Goal: Transaction & Acquisition: Download file/media

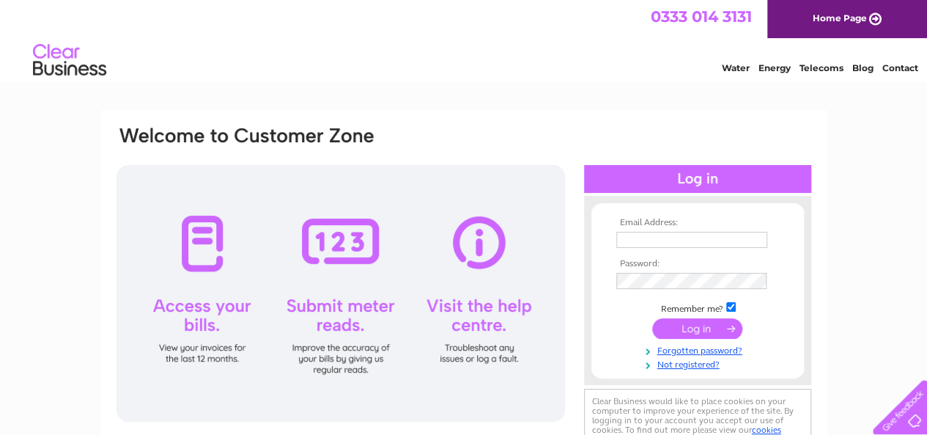
type input "smackle@branston.co.uk"
click at [693, 333] on input "submit" at bounding box center [697, 328] width 90 height 21
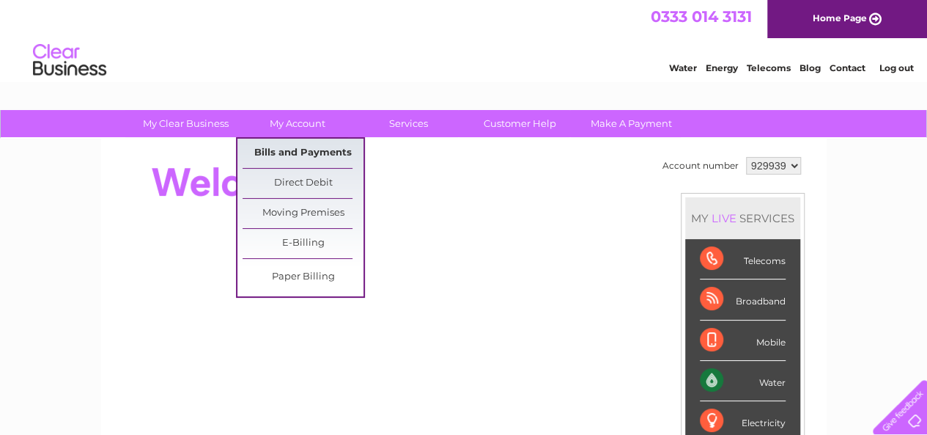
click at [295, 155] on link "Bills and Payments" at bounding box center [303, 153] width 121 height 29
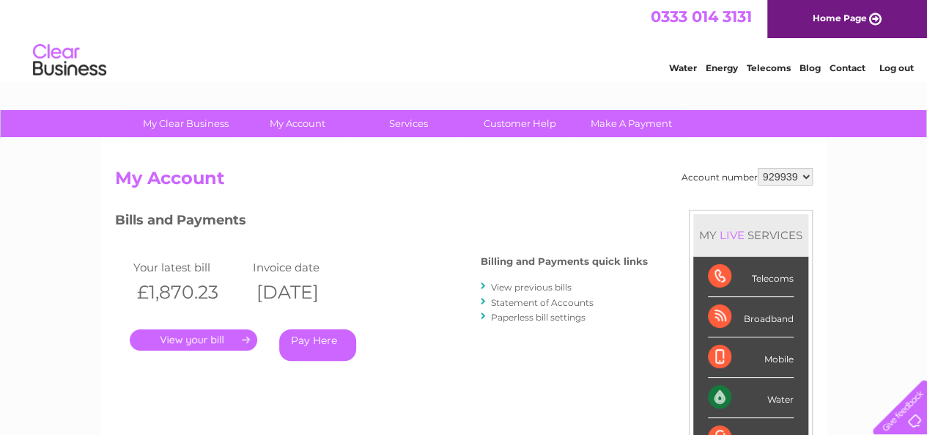
scroll to position [147, 0]
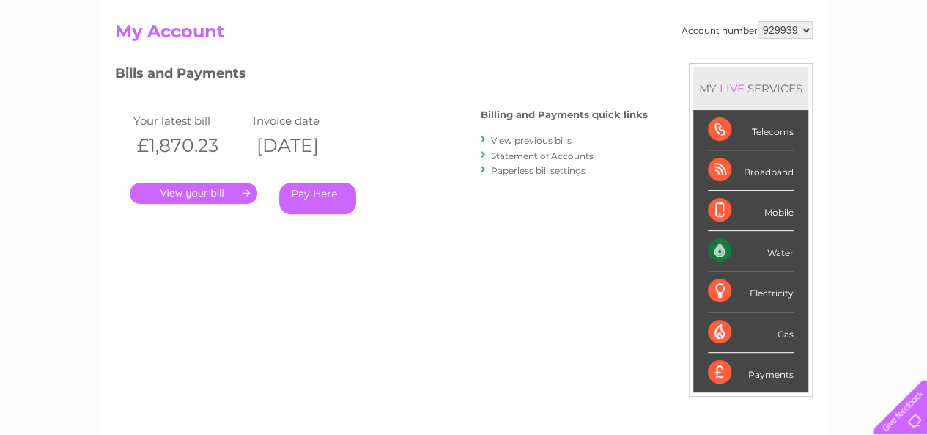
click at [536, 136] on link "View previous bills" at bounding box center [531, 140] width 81 height 11
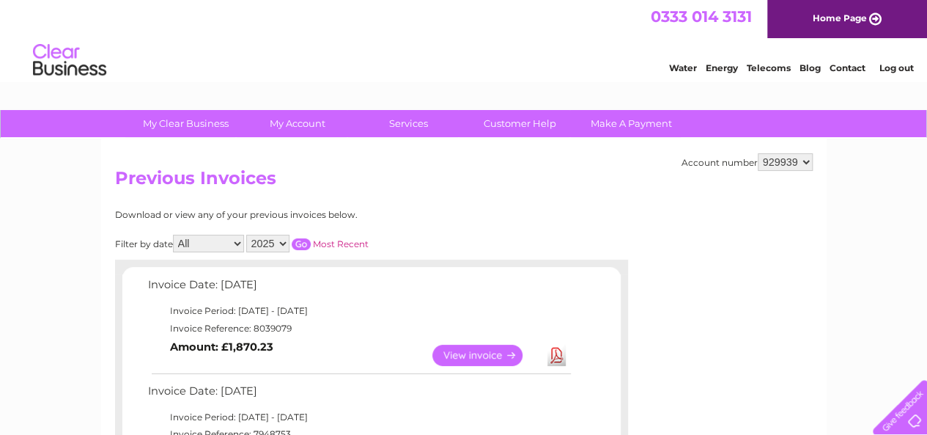
scroll to position [147, 0]
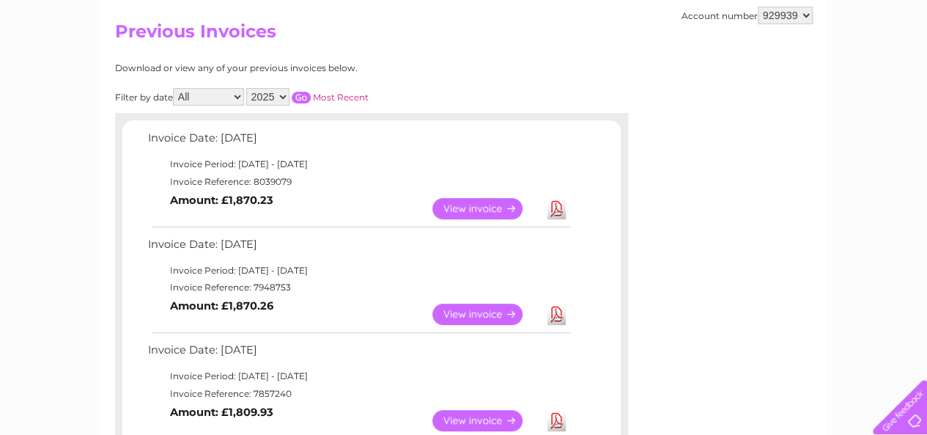
click at [556, 313] on link "Download" at bounding box center [557, 314] width 18 height 21
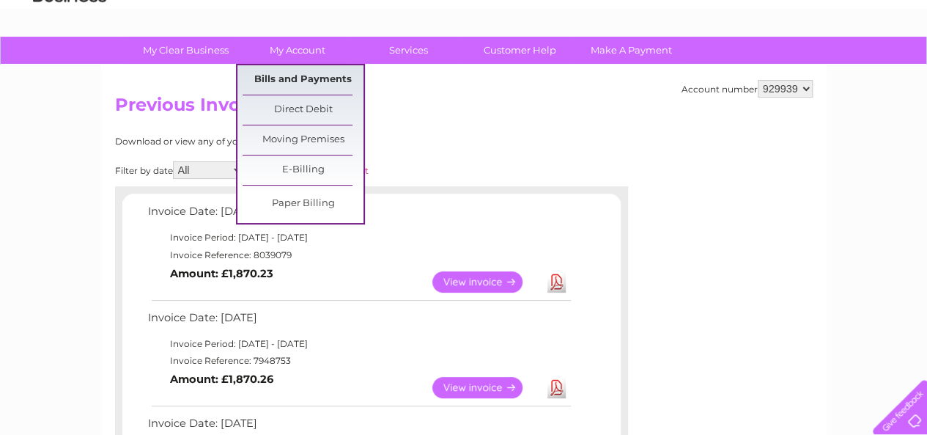
click at [302, 73] on link "Bills and Payments" at bounding box center [303, 79] width 121 height 29
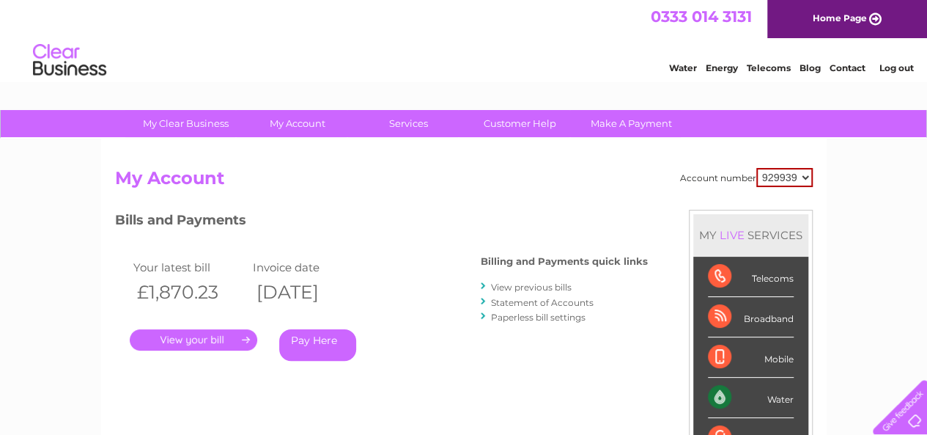
click at [215, 337] on link "." at bounding box center [194, 339] width 128 height 21
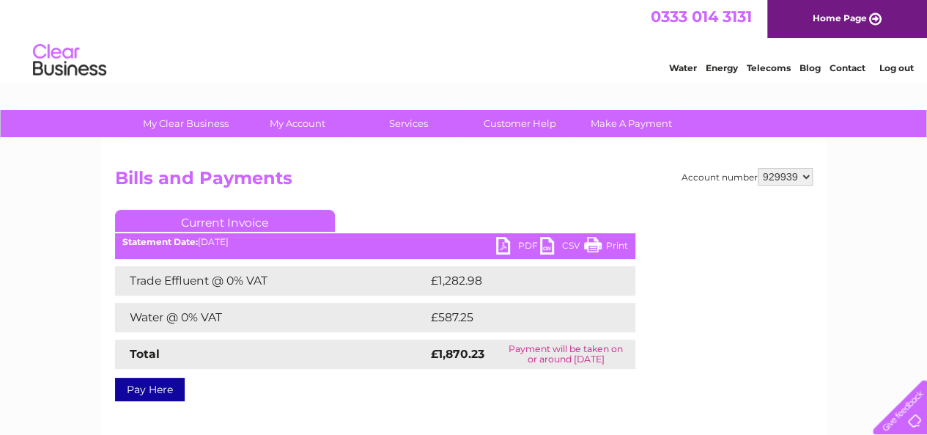
click at [509, 243] on link "PDF" at bounding box center [518, 247] width 44 height 21
